Goal: Information Seeking & Learning: Check status

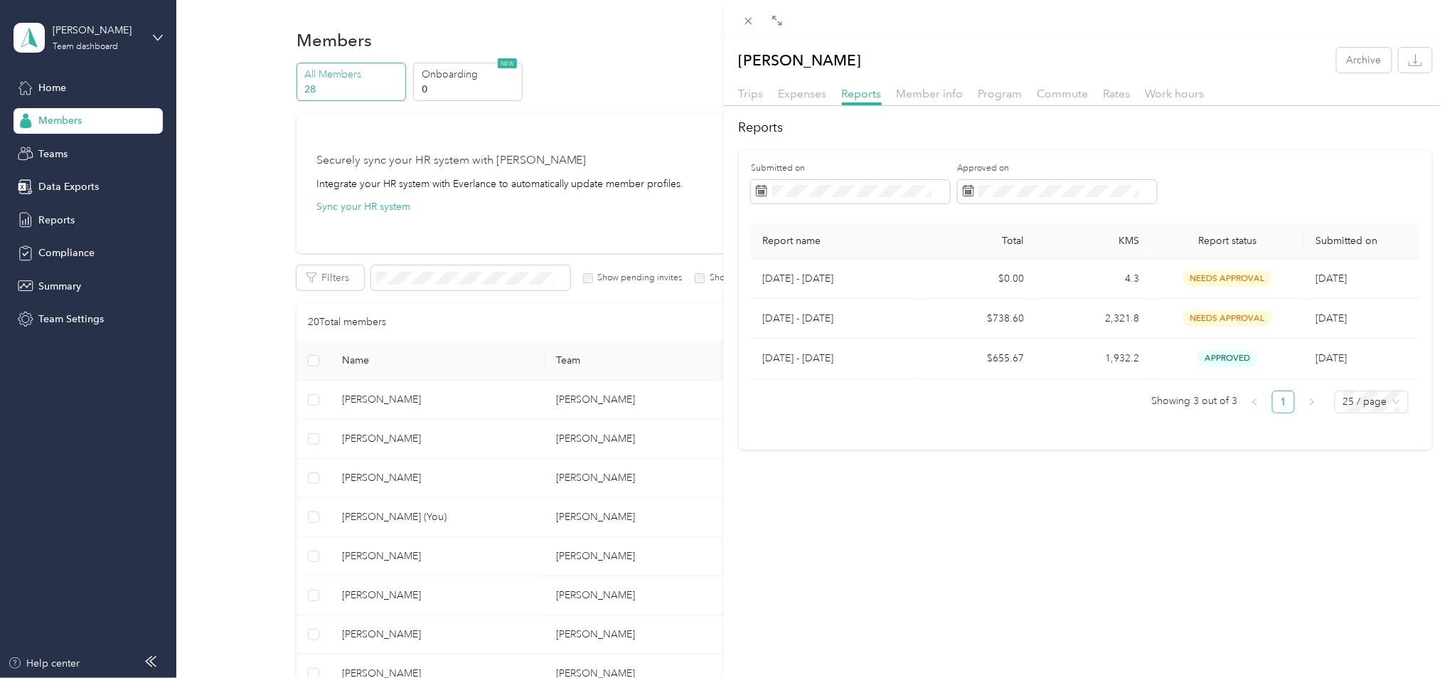
scroll to position [701, 0]
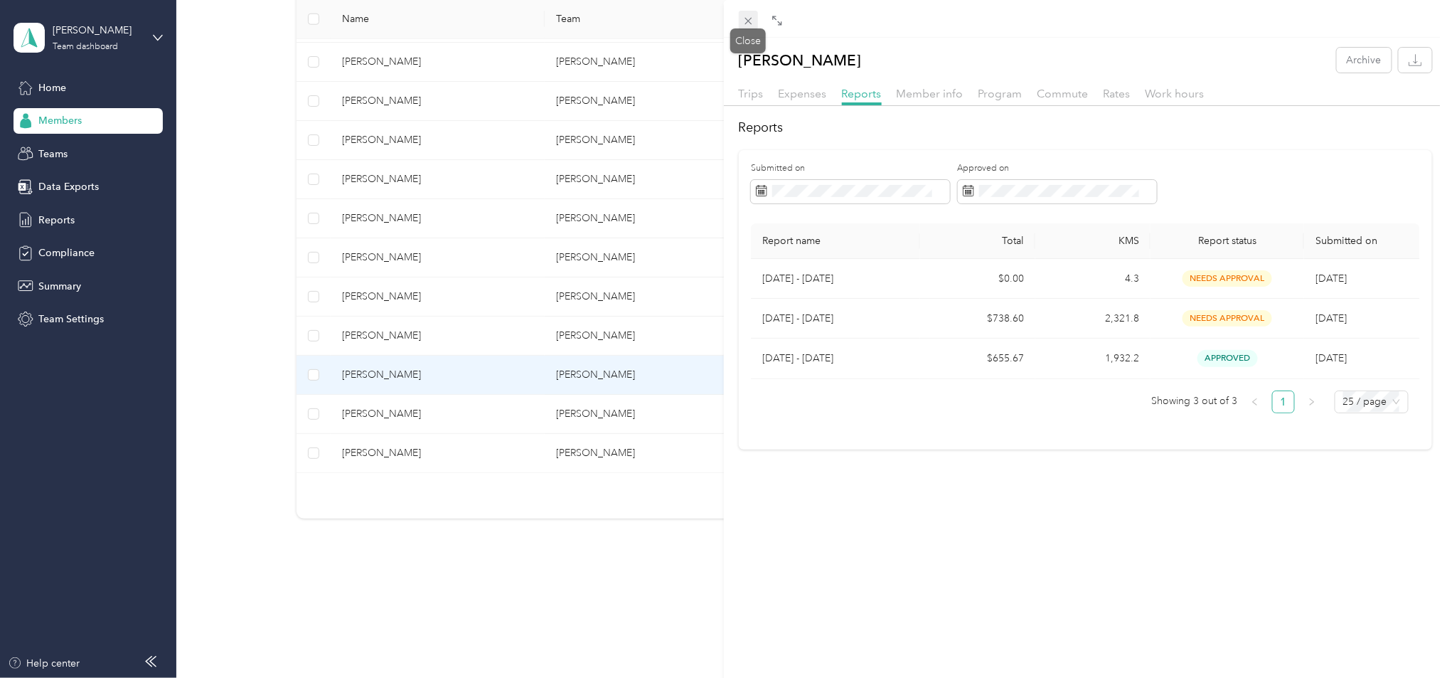
click at [748, 20] on icon at bounding box center [748, 21] width 7 height 7
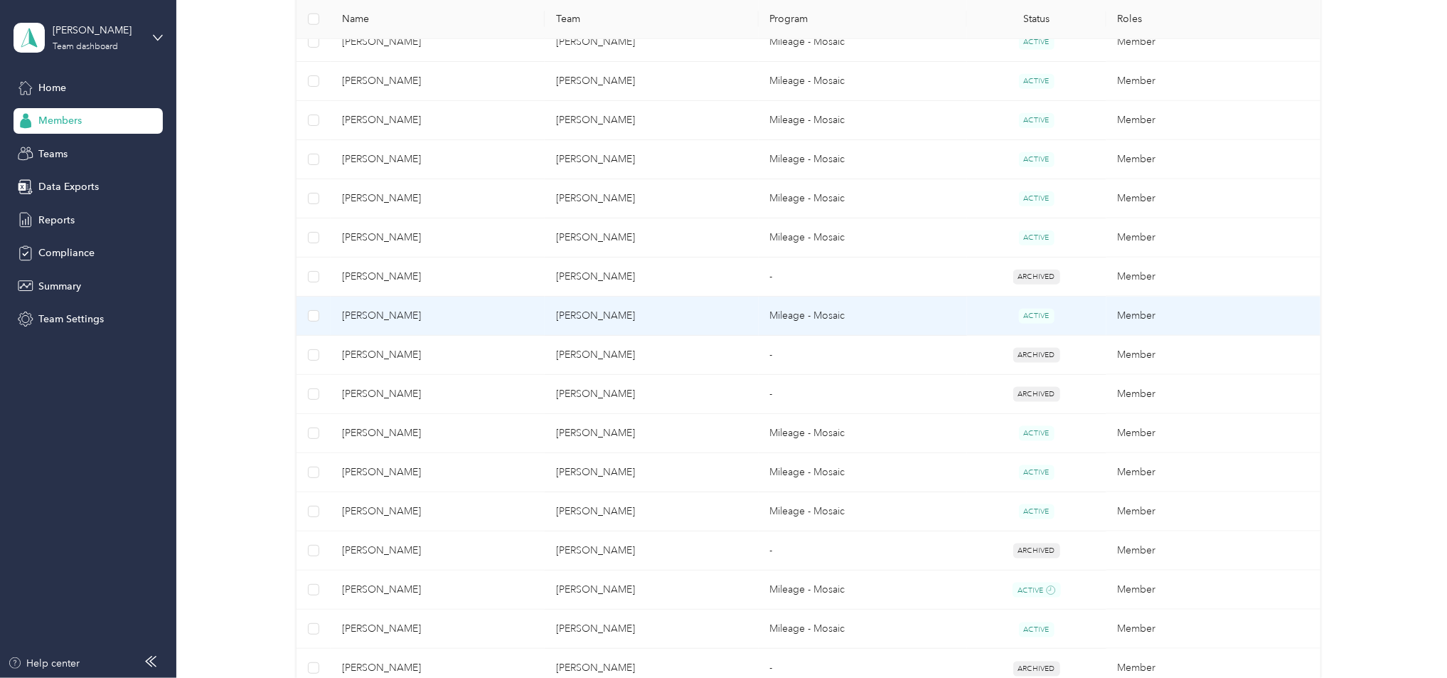
scroll to position [790, 0]
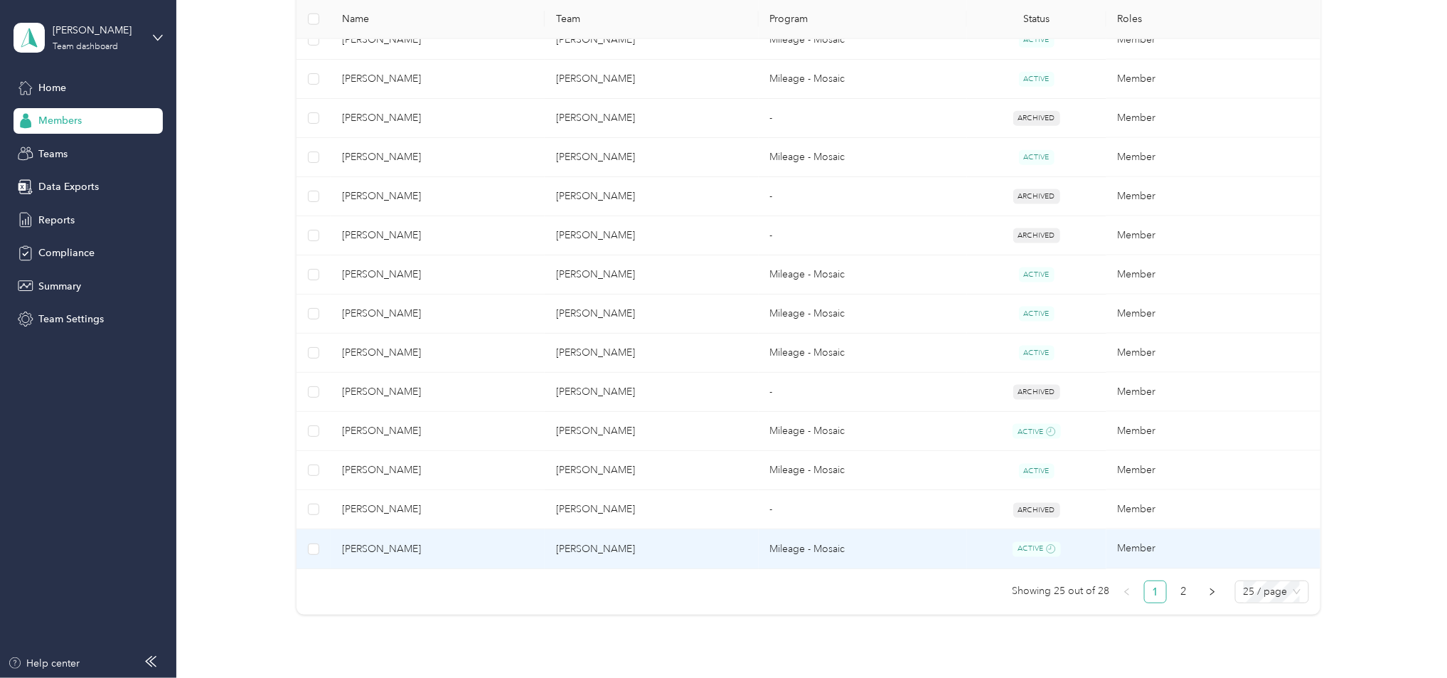
click at [701, 552] on td "[PERSON_NAME]" at bounding box center [652, 549] width 214 height 40
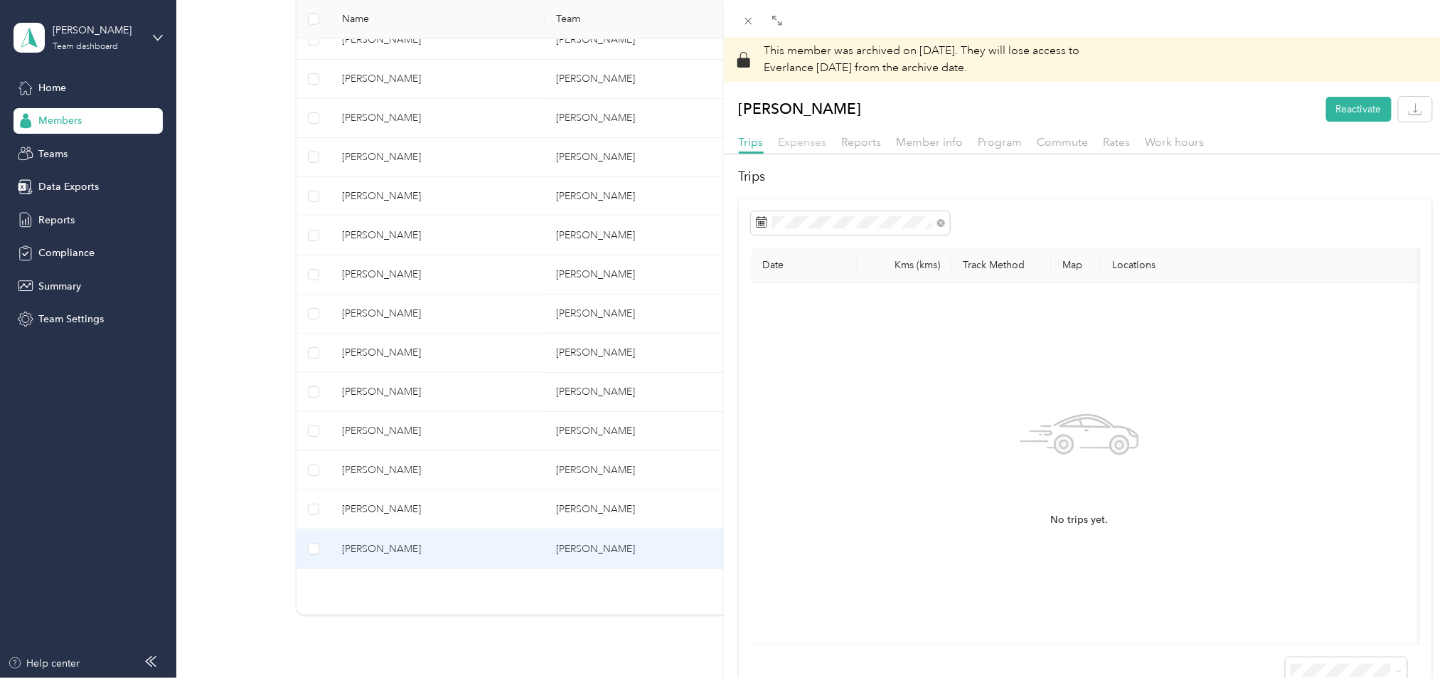
click at [795, 143] on span "Expenses" at bounding box center [803, 142] width 48 height 14
click at [853, 142] on span "Reports" at bounding box center [862, 142] width 40 height 14
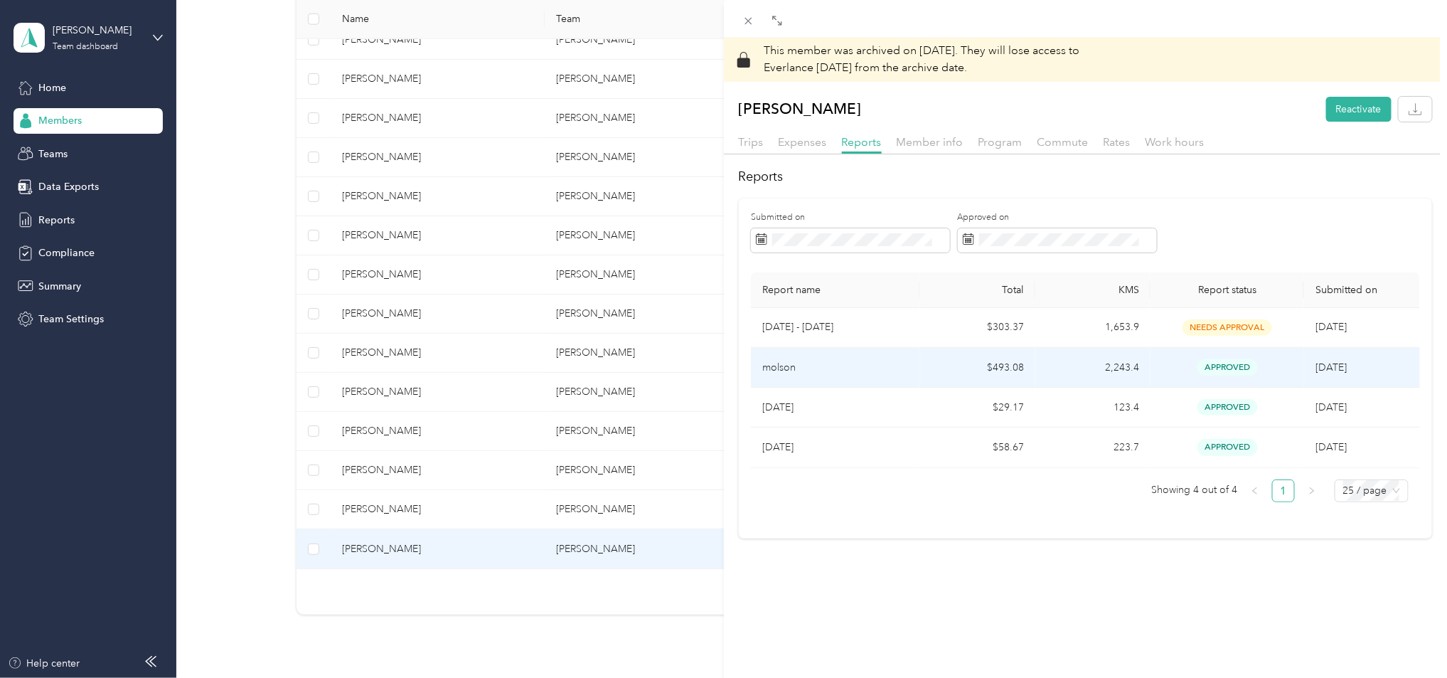
click at [936, 361] on td "$493.08" at bounding box center [977, 368] width 115 height 40
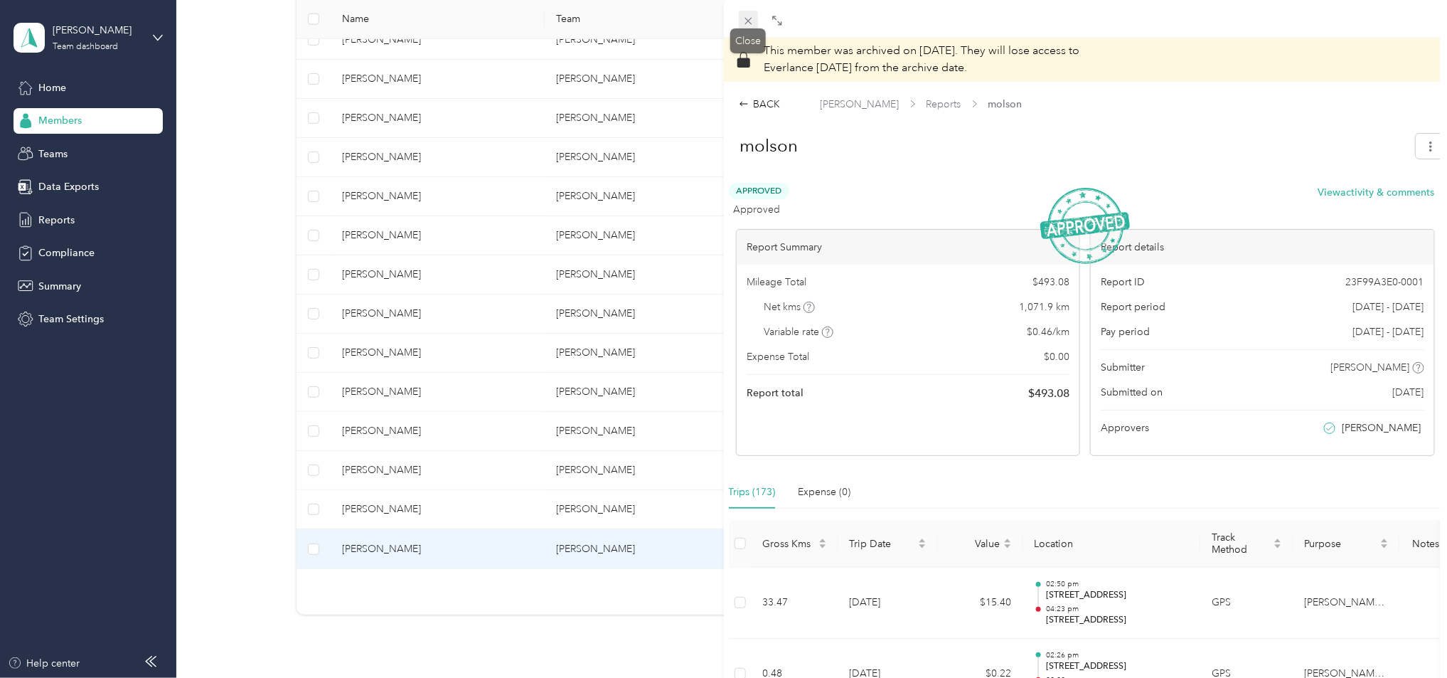
click at [745, 18] on icon at bounding box center [748, 21] width 7 height 7
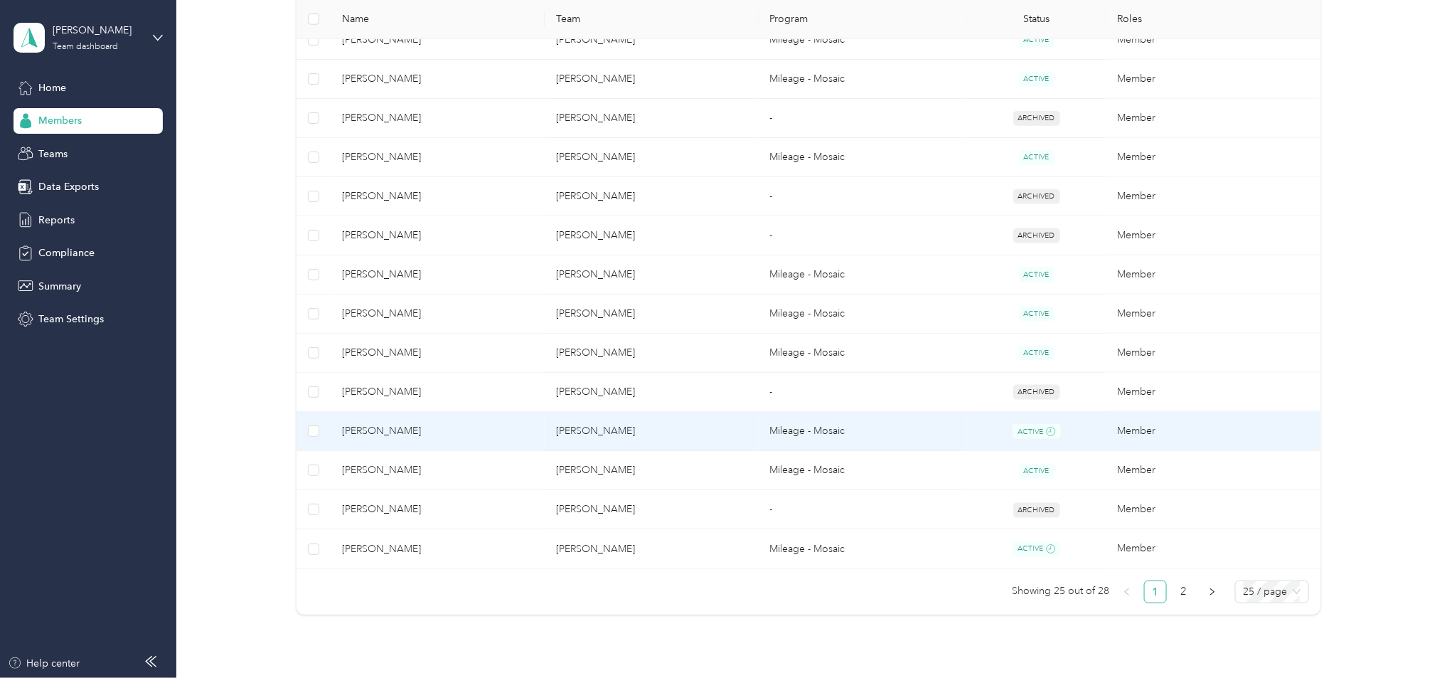
click at [690, 427] on td "[PERSON_NAME]" at bounding box center [652, 432] width 214 height 40
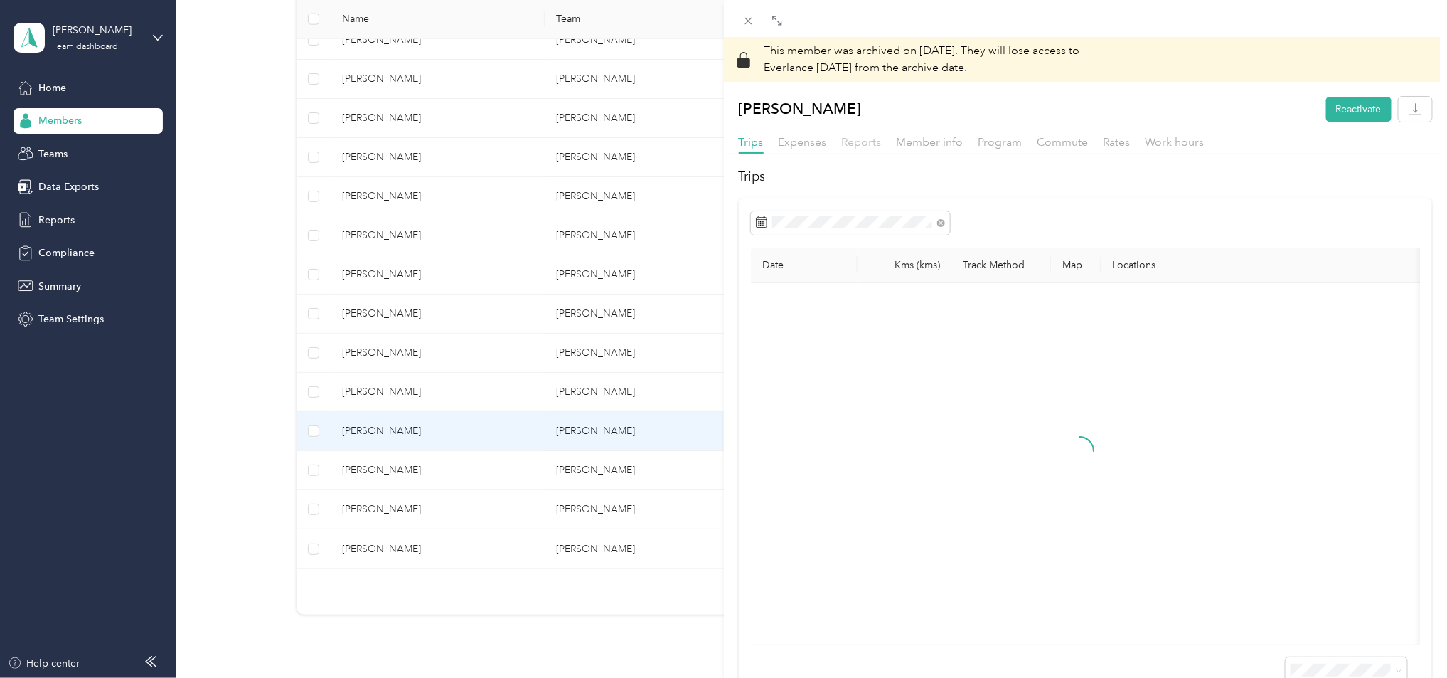
click at [850, 144] on span "Reports" at bounding box center [862, 142] width 40 height 14
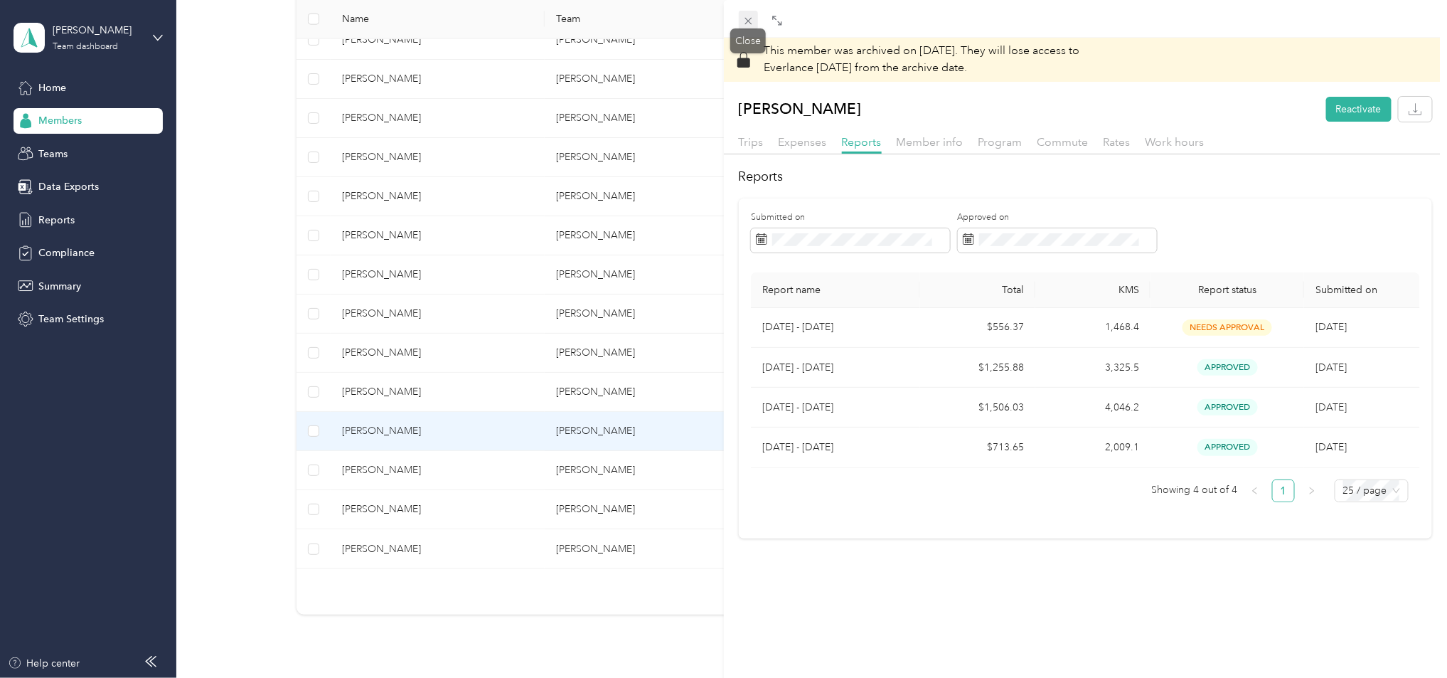
click at [751, 21] on icon at bounding box center [748, 21] width 12 height 12
